Goal: Information Seeking & Learning: Learn about a topic

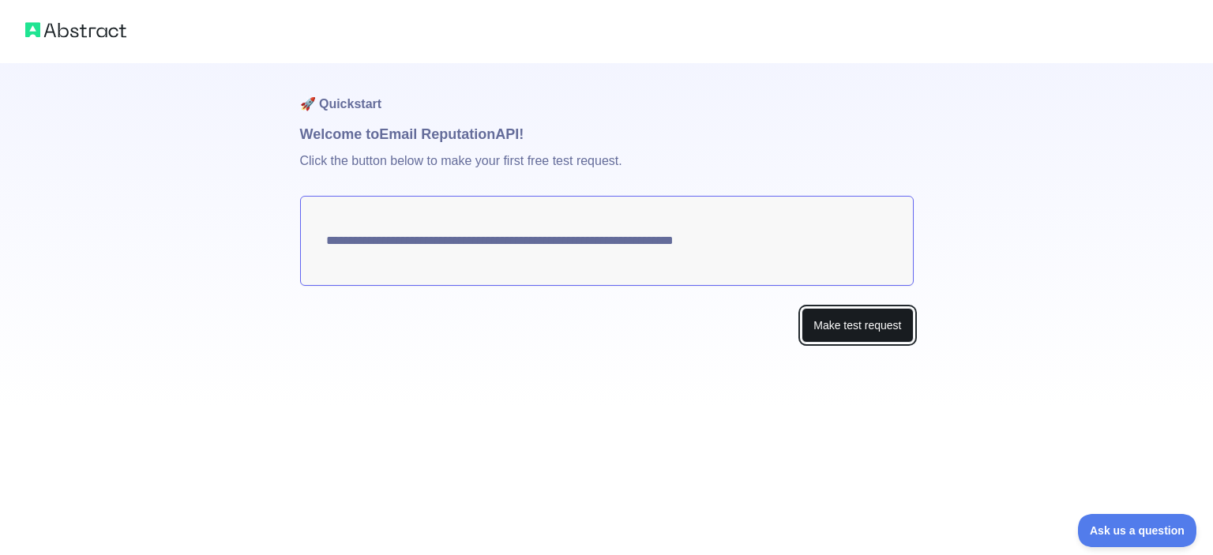
click at [818, 325] on button "Make test request" at bounding box center [857, 326] width 111 height 36
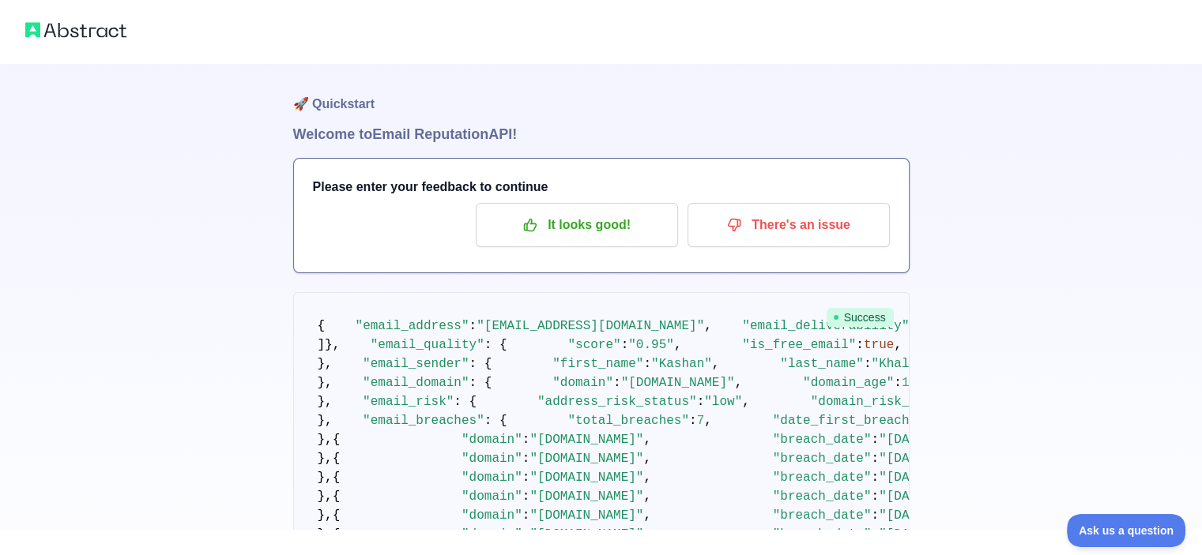
click at [77, 38] on img at bounding box center [75, 30] width 101 height 22
click at [28, 30] on img at bounding box center [75, 30] width 101 height 22
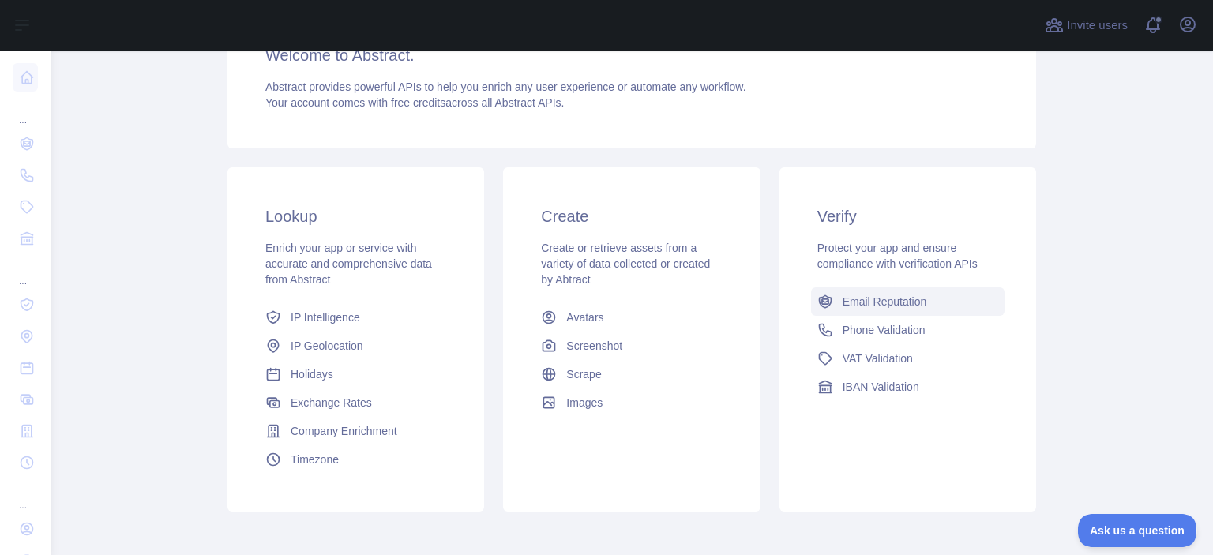
click at [890, 304] on span "Email Reputation" at bounding box center [885, 302] width 85 height 16
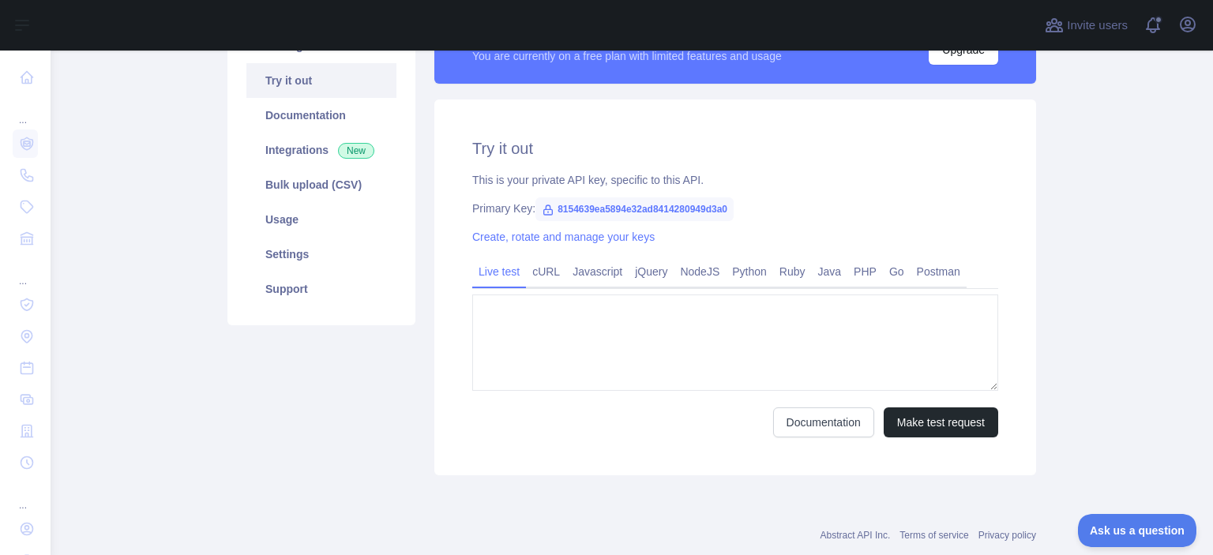
type textarea "**********"
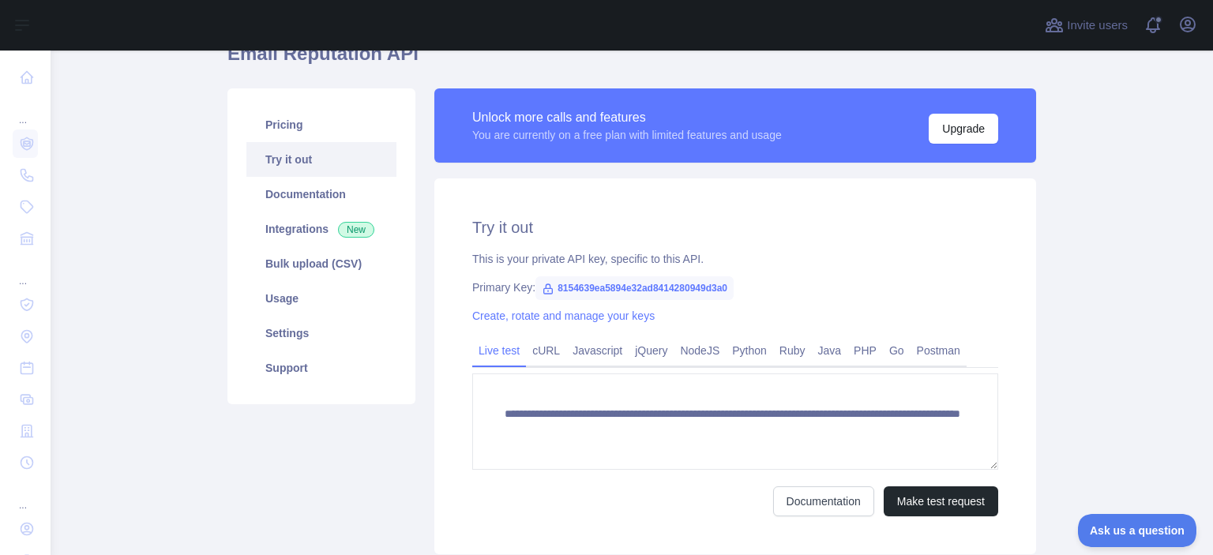
scroll to position [158, 0]
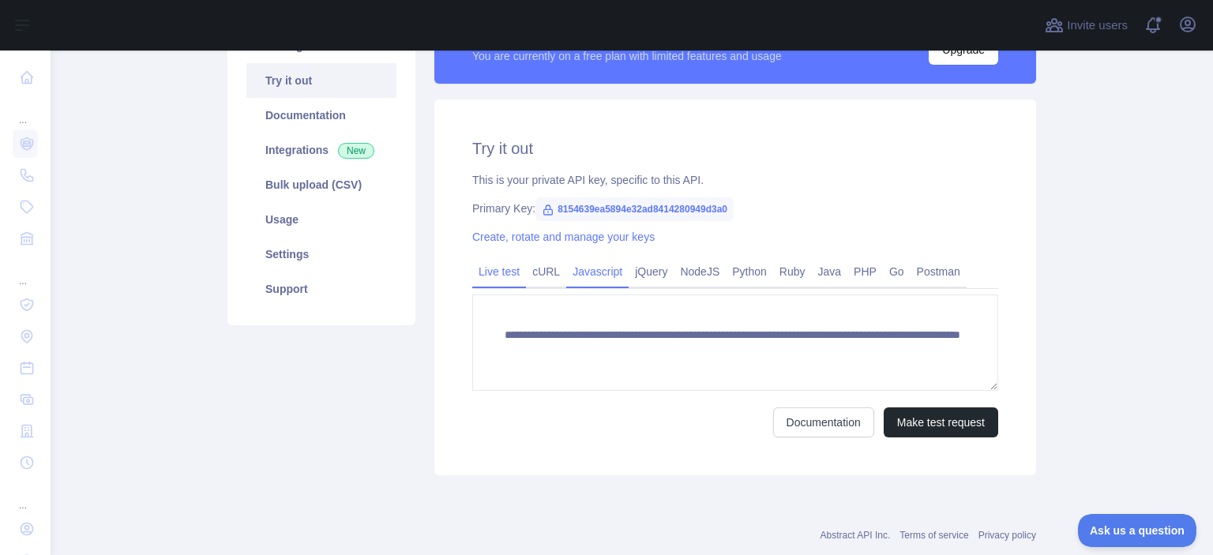
click at [590, 273] on link "Javascript" at bounding box center [597, 271] width 62 height 25
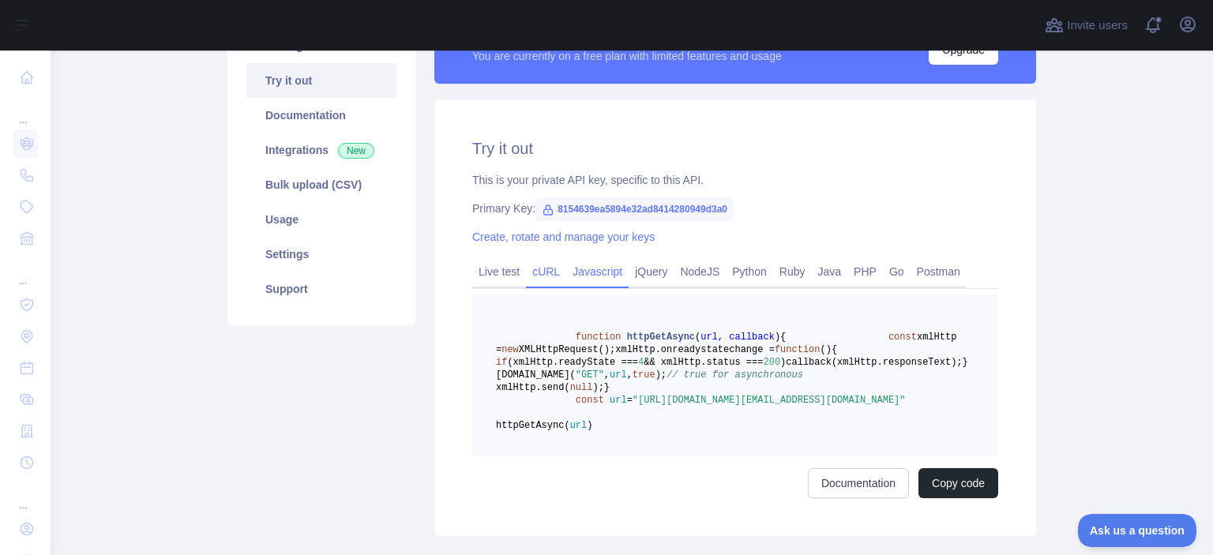
click at [541, 276] on link "cURL" at bounding box center [546, 271] width 40 height 25
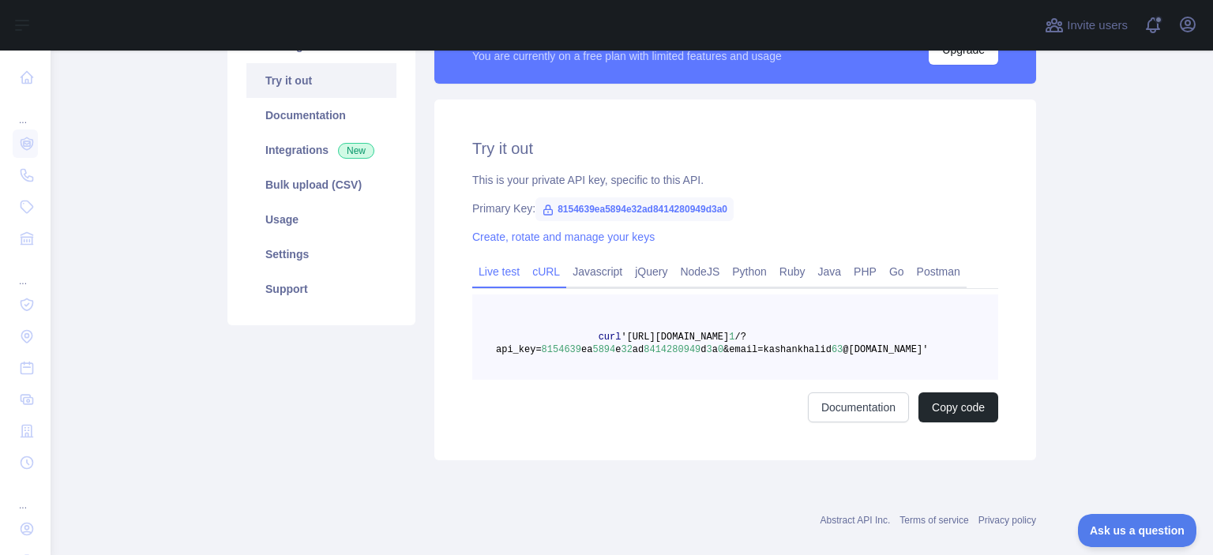
click at [505, 277] on link "Live test" at bounding box center [499, 271] width 54 height 25
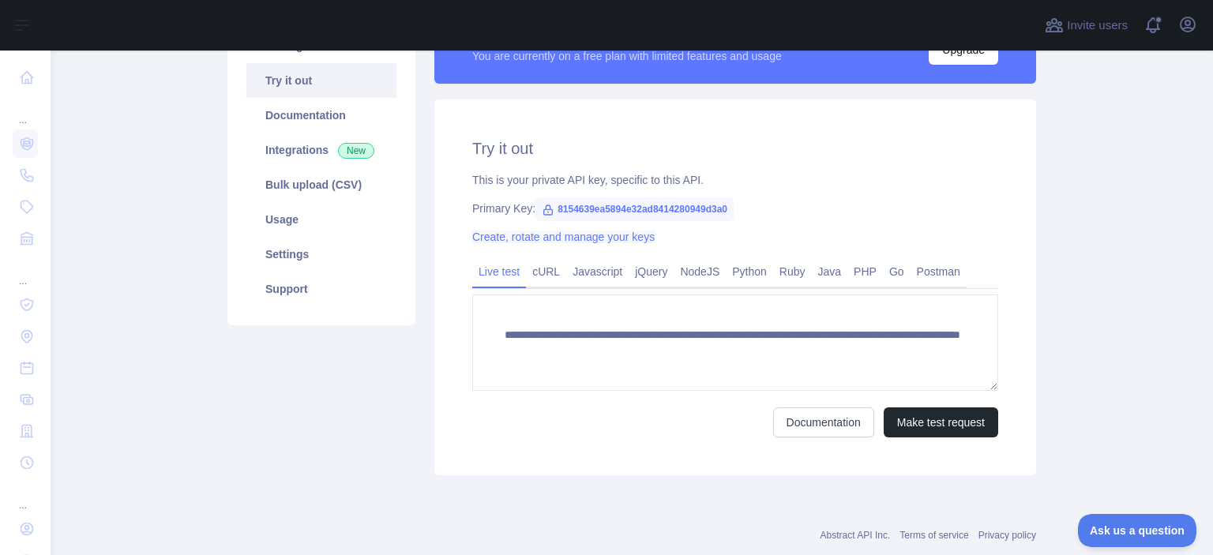
click at [604, 236] on link "Create, rotate and manage your keys" at bounding box center [563, 237] width 182 height 13
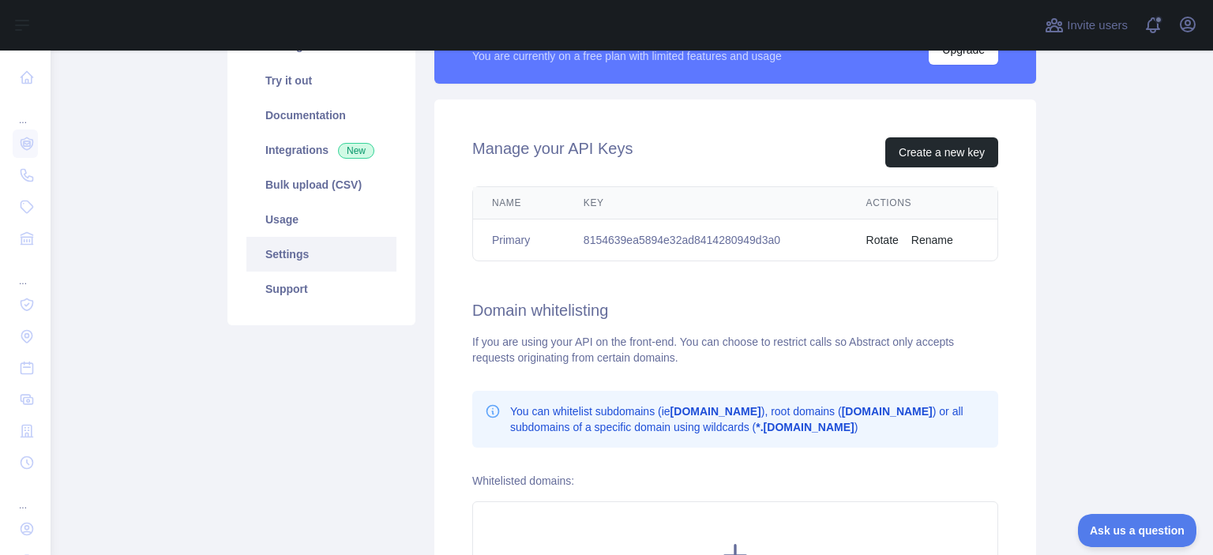
click at [587, 205] on th "Key" at bounding box center [706, 203] width 283 height 32
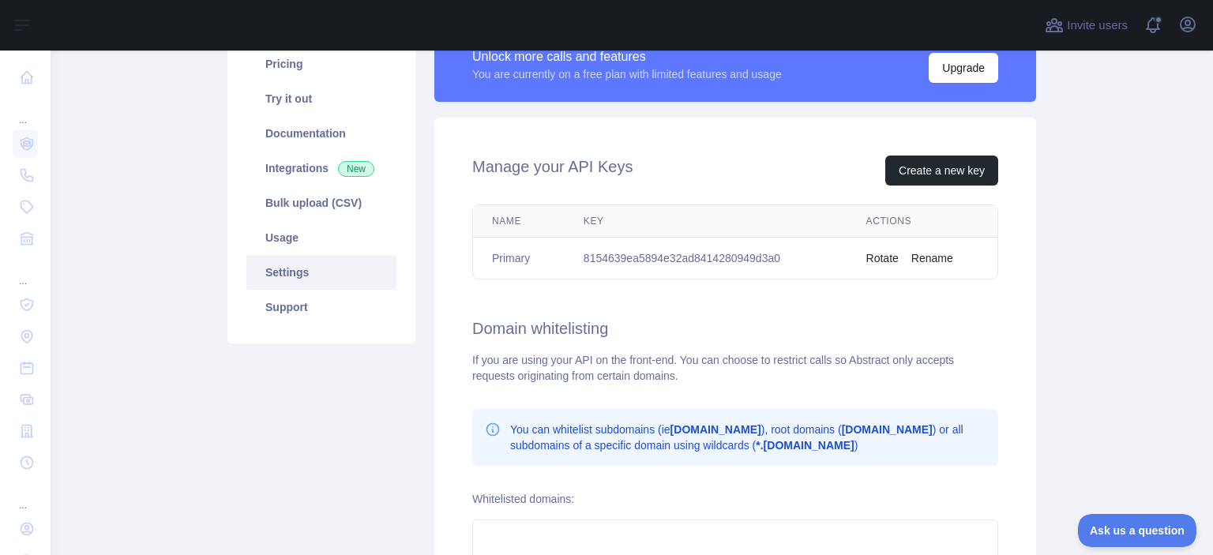
scroll to position [66, 0]
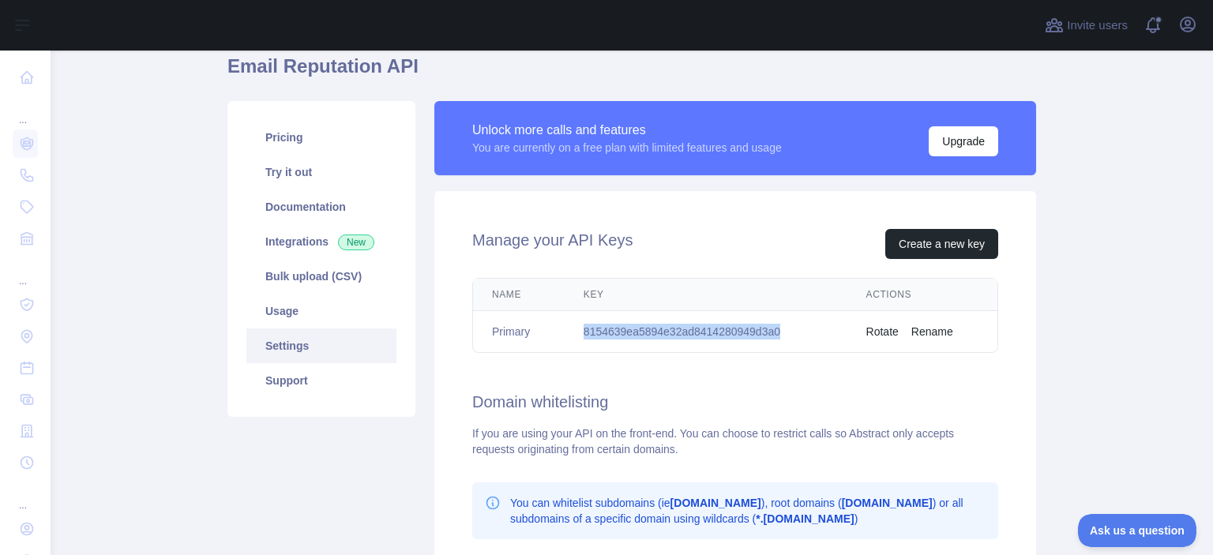
drag, startPoint x: 580, startPoint y: 332, endPoint x: 813, endPoint y: 332, distance: 233.0
click at [813, 332] on td "8154639ea5894e32ad8414280949d3a0" at bounding box center [706, 332] width 283 height 42
copy td "8154639ea5894e32ad8414280949d3a0"
click at [309, 277] on link "Bulk upload (CSV)" at bounding box center [321, 276] width 150 height 35
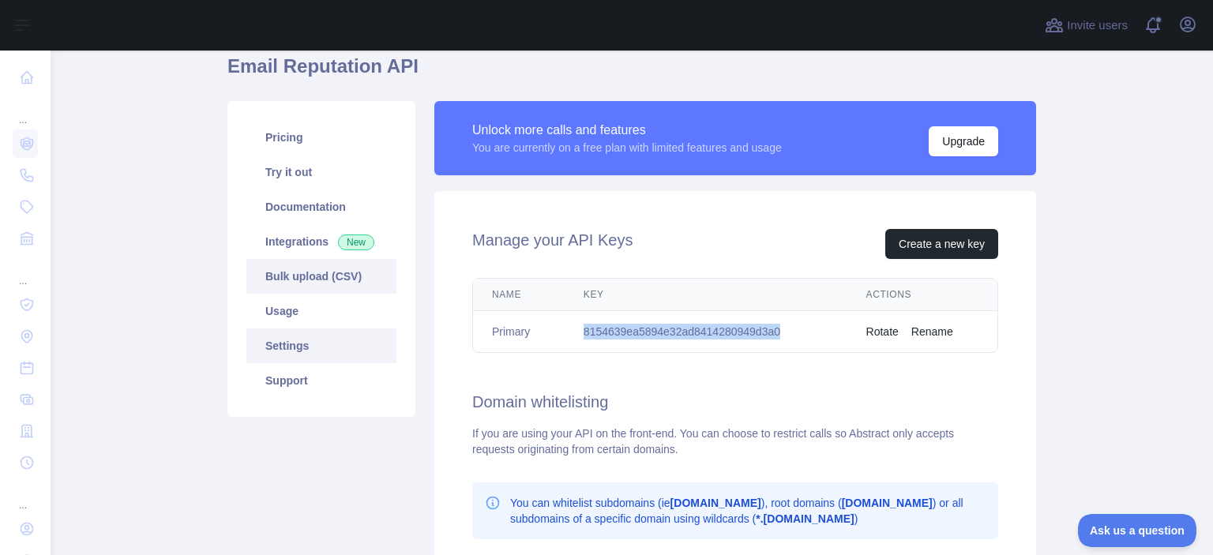
scroll to position [44, 0]
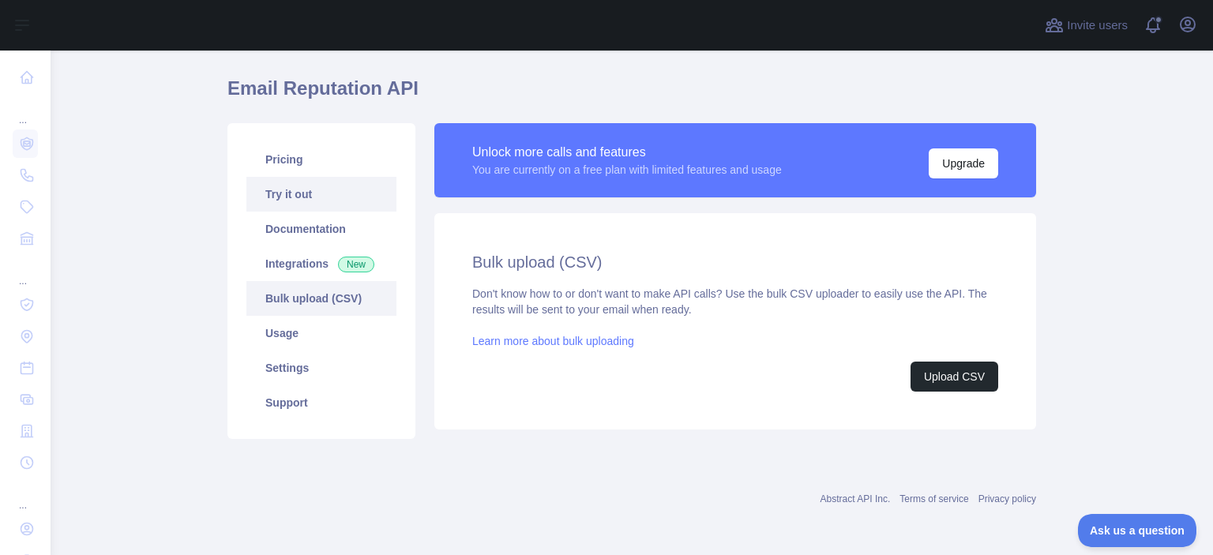
click at [303, 202] on link "Try it out" at bounding box center [321, 194] width 150 height 35
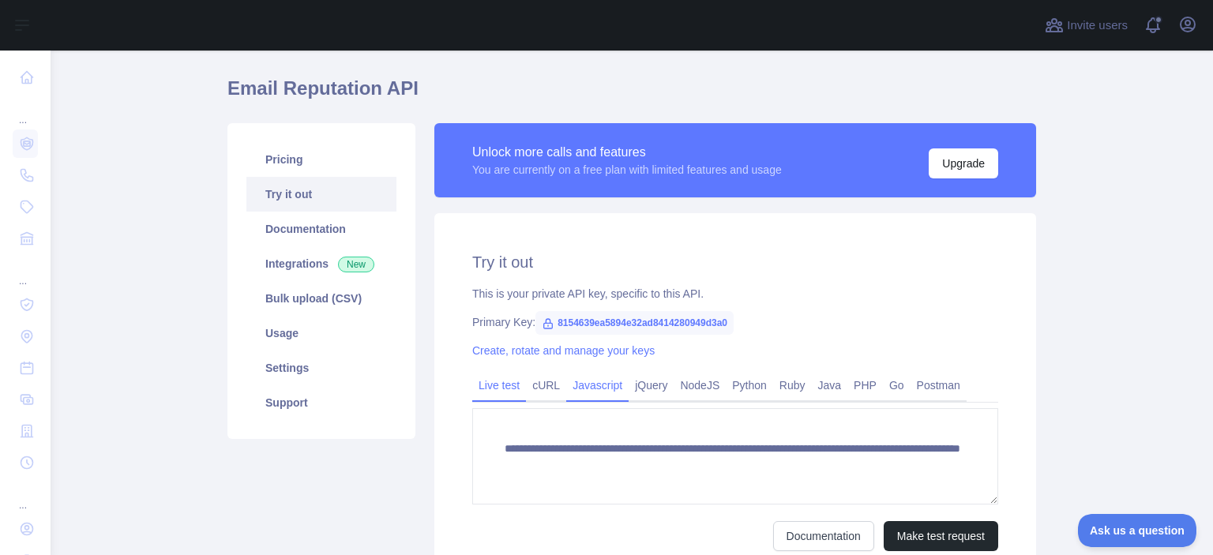
click at [587, 383] on link "Javascript" at bounding box center [597, 385] width 62 height 25
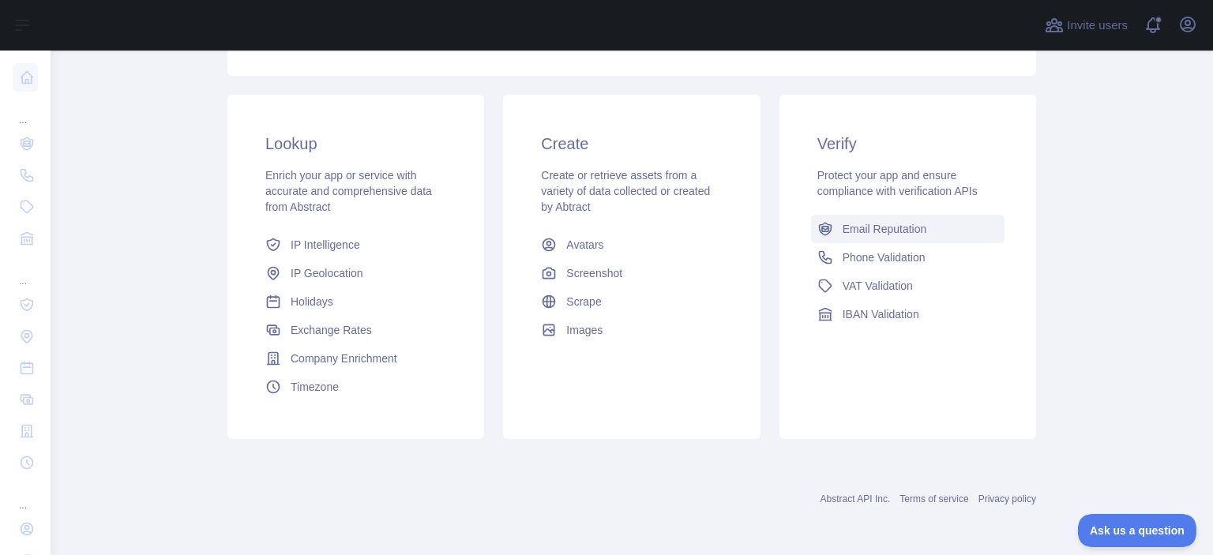
click at [884, 230] on span "Email Reputation" at bounding box center [885, 229] width 85 height 16
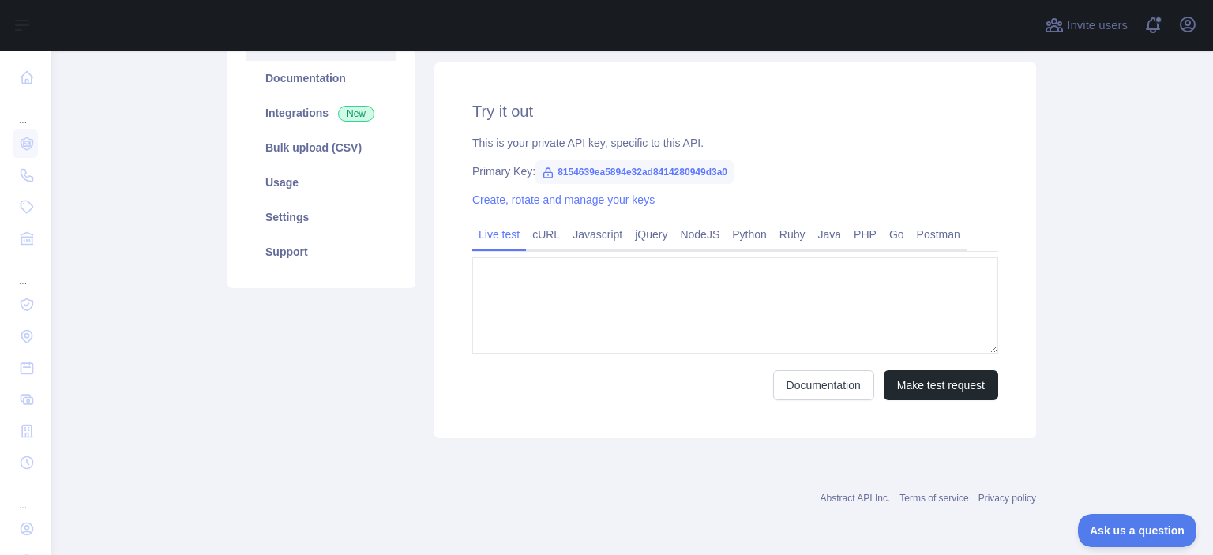
type textarea "**********"
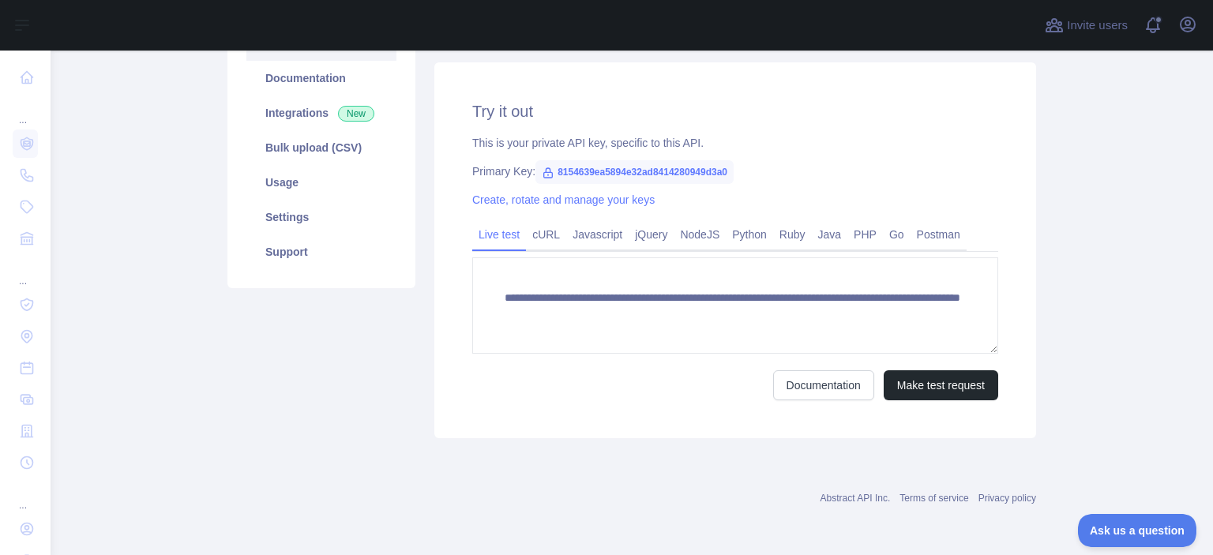
scroll to position [194, 0]
click at [815, 241] on link "Java" at bounding box center [830, 236] width 36 height 25
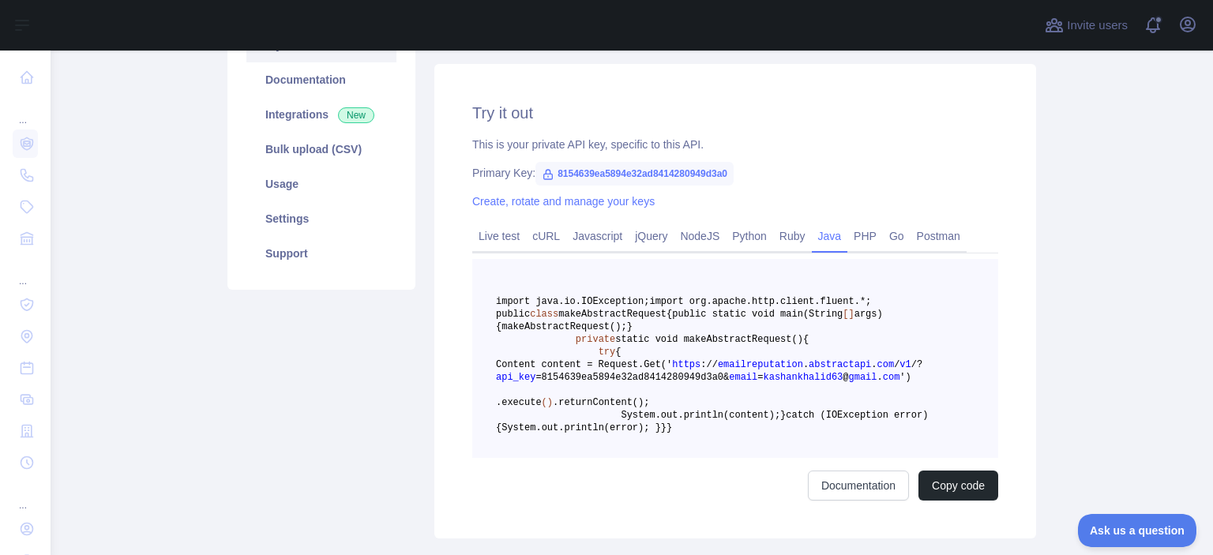
scroll to position [0, 0]
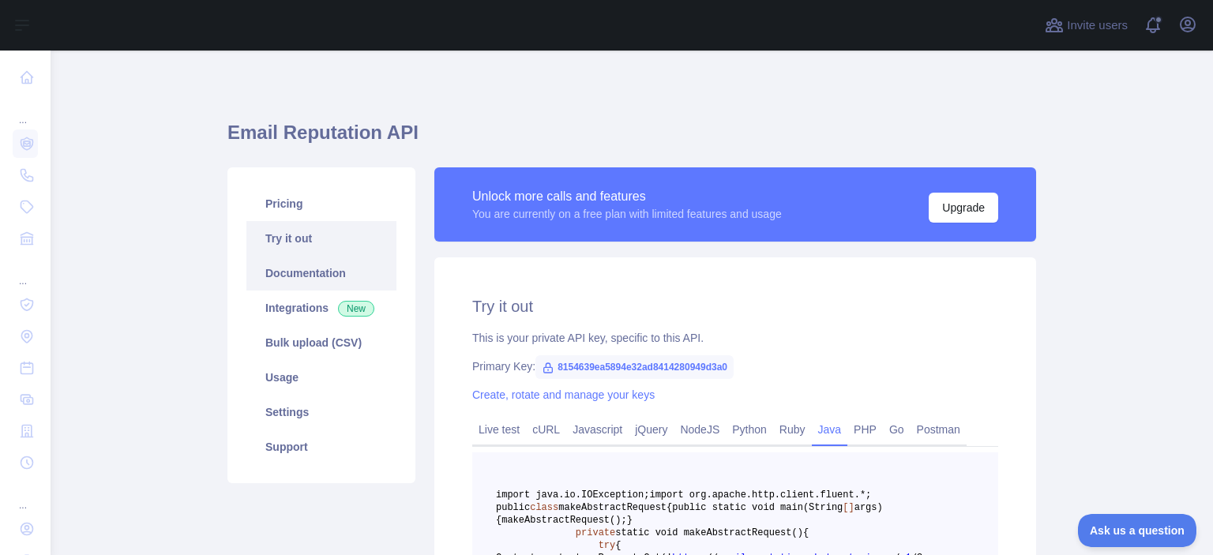
click at [308, 275] on link "Documentation" at bounding box center [321, 273] width 150 height 35
